Goal: Find contact information: Find contact information

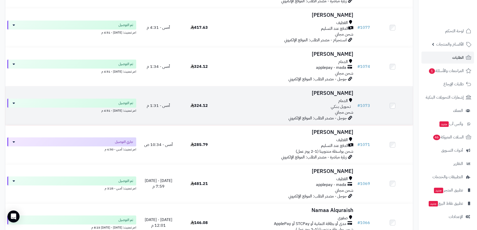
scroll to position [276, 0]
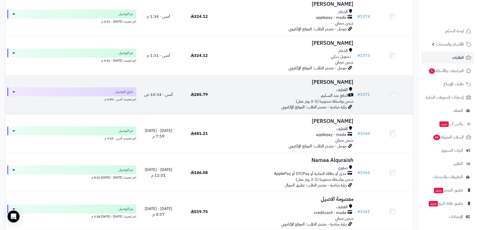
click at [291, 91] on div "القطيف" at bounding box center [288, 90] width 132 height 6
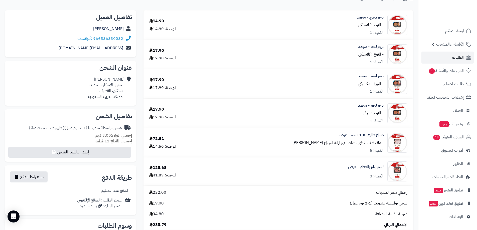
scroll to position [50, 0]
drag, startPoint x: 123, startPoint y: 42, endPoint x: 95, endPoint y: 40, distance: 28.1
click at [95, 40] on div "966536330032 واتساب" at bounding box center [70, 39] width 123 height 10
copy link "966536330032"
click at [219, 211] on div "إجمالي سعر المنتجات 232.00 شحن بواسطة مندوبينا (1-2 يوم عمل) 19.00 ضريبة القيمة…" at bounding box center [279, 209] width 266 height 38
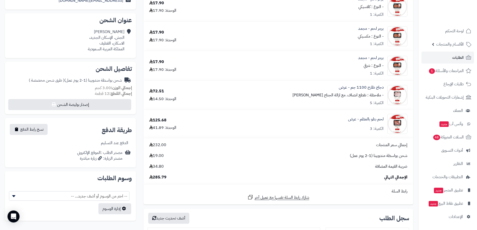
scroll to position [175, 0]
